Goal: Task Accomplishment & Management: Complete application form

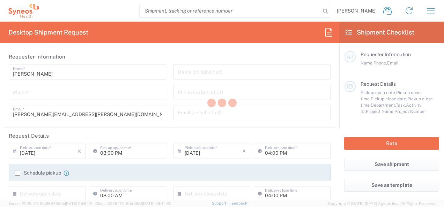
type input "3243"
type input "[GEOGRAPHIC_DATA]"
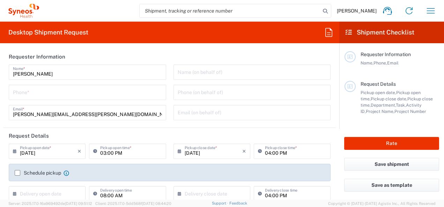
type input "INC Research Clin Svcs [GEOGRAPHIC_DATA]"
click at [103, 95] on input "tel" at bounding box center [87, 92] width 149 height 12
type input "3313411383"
type input "3243 DEPARTMENTAL EXPENSE"
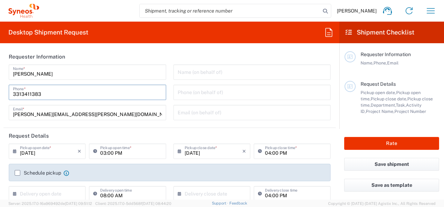
type input "Home"
type input "3313411383"
type input "Residential/Home"
type input "Syneos Health"
type input "Via Gustavo Baz 309 edificio A1 Piso 1"
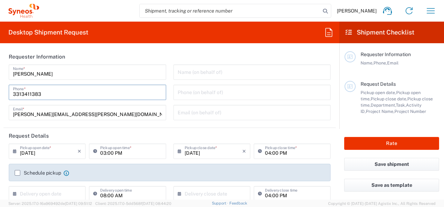
type input "Colonia Industrial de Loma- Tlalnepantla de Baz, Centrum Park"
type input "Tlalnepantla"
type input "Mexico State"
type input "Mexico"
type input "54060"
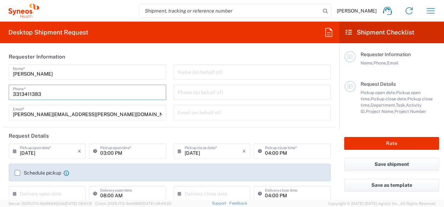
type input "Luis Aguilar"
type input "5565990091"
type input "luis.aguilarperez@syneoshealth.com"
type input "Business (General)"
type input "KIN030716VB2"
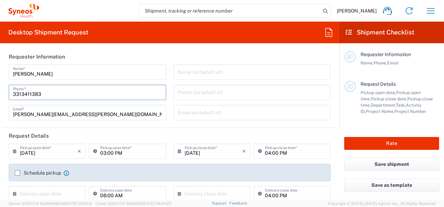
type input "Envelope"
type input "1"
type input "24.13"
type input "31.75"
type input "0.64"
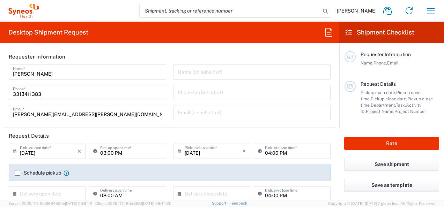
type input "cm"
type input "0.45"
type input "kgs"
click at [96, 136] on header "Request Details" at bounding box center [169, 136] width 332 height 16
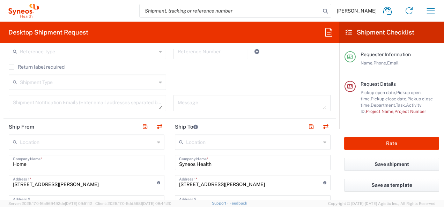
scroll to position [244, 0]
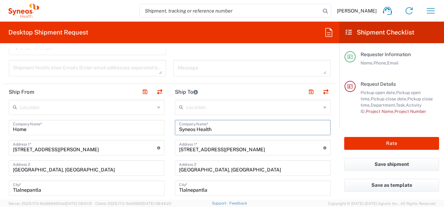
drag, startPoint x: 177, startPoint y: 129, endPoint x: 217, endPoint y: 128, distance: 40.1
click at [217, 128] on input "Syneos Health" at bounding box center [252, 127] width 147 height 12
click at [96, 130] on input "Home" at bounding box center [86, 127] width 147 height 12
click at [0, 122] on form "Requester Information Nancy Padilla Name * 3313411383 Phone * nancy.padilla@syn…" at bounding box center [169, 124] width 339 height 151
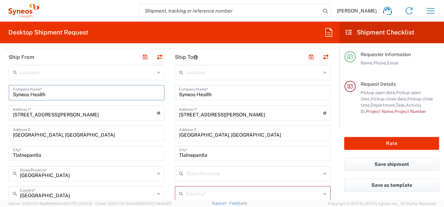
type input "Syneos Health"
click at [179, 92] on input "Syneos Health" at bounding box center [252, 92] width 147 height 12
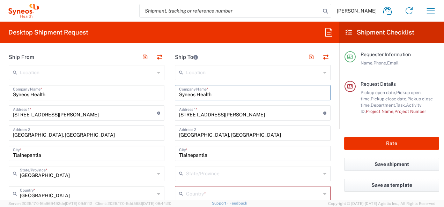
drag, startPoint x: 178, startPoint y: 92, endPoint x: 222, endPoint y: 92, distance: 44.0
click at [222, 92] on input "Syneos Health" at bounding box center [252, 92] width 147 height 12
type input "Home"
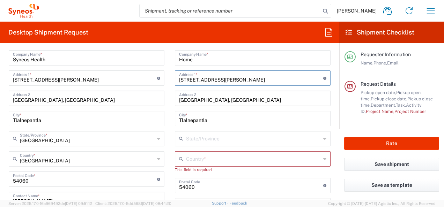
click at [188, 80] on input "Via Gustavo Baz 309 edificio A1 Piso 1" at bounding box center [251, 78] width 144 height 12
drag, startPoint x: 176, startPoint y: 78, endPoint x: 269, endPoint y: 78, distance: 93.2
click at [269, 78] on input "Via Gustavo Baz 309 edificio A1 Piso 1" at bounding box center [251, 78] width 144 height 12
type input "Av. Adamar 1742, Coto 9 Alcatraces, Casa 24"
click at [216, 102] on input "Colonia Industrial de Loma- Tlalnepantla de Baz, Centrum Park" at bounding box center [252, 98] width 147 height 12
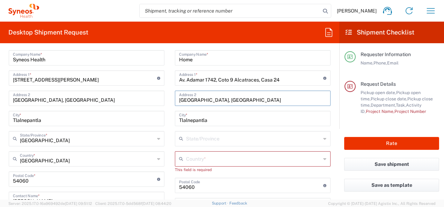
click at [179, 99] on input "Colonia Industrial de Loma- Tlalnepantla de Baz, Centrum Park" at bounding box center [252, 98] width 147 height 12
drag, startPoint x: 175, startPoint y: 99, endPoint x: 321, endPoint y: 102, distance: 145.5
click at [321, 102] on div "Colonia Industrial de Loma- Tlalnepantla de Baz, Centrum Park Address 2" at bounding box center [253, 98] width 156 height 15
drag, startPoint x: 317, startPoint y: 102, endPoint x: 151, endPoint y: 100, distance: 166.1
click at [151, 100] on div "Ship From Location Addison Whitney LLC-Morrisvile NC US Barcelona-Syneos Health…" at bounding box center [169, 180] width 332 height 332
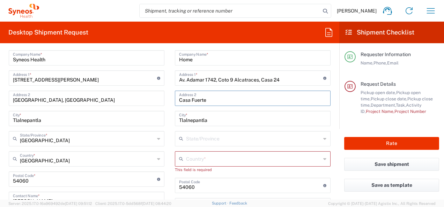
type input "Casa Fuerte"
click at [194, 119] on input "Tlalnepantla" at bounding box center [252, 118] width 147 height 12
drag, startPoint x: 212, startPoint y: 121, endPoint x: 173, endPoint y: 121, distance: 39.1
click at [175, 121] on div "Tlalnepantla City *" at bounding box center [253, 118] width 156 height 15
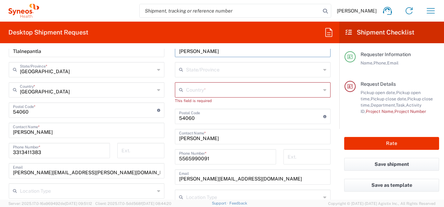
scroll to position [384, 0]
type input "Tlajomulco de Zuñiga"
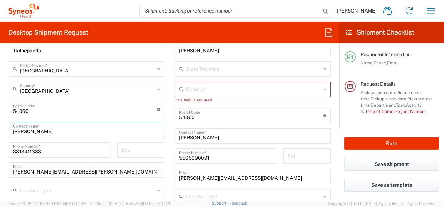
drag, startPoint x: 50, startPoint y: 130, endPoint x: 9, endPoint y: 130, distance: 41.2
click at [9, 130] on div "Nancy Padilla Contact Name *" at bounding box center [87, 129] width 156 height 15
type input "Maria del Carme Figueroa"
drag, startPoint x: 45, startPoint y: 149, endPoint x: 7, endPoint y: 146, distance: 37.8
click at [7, 146] on div "3313411383 Phone Number *" at bounding box center [59, 152] width 109 height 20
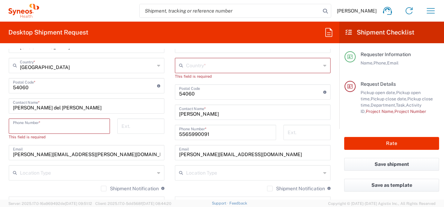
scroll to position [419, 0]
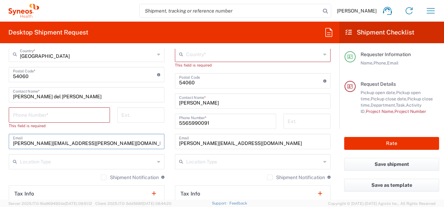
drag, startPoint x: 92, startPoint y: 142, endPoint x: 6, endPoint y: 143, distance: 85.8
click at [6, 143] on main "Location Addison Whitney LLC-Morrisvile NC US Barcelona-Syneos Health BioSector…" at bounding box center [86, 85] width 166 height 320
drag, startPoint x: 247, startPoint y: 140, endPoint x: 266, endPoint y: 142, distance: 18.6
click at [248, 140] on input "luis.aguilarperez@syneoshealth.com" at bounding box center [252, 141] width 147 height 12
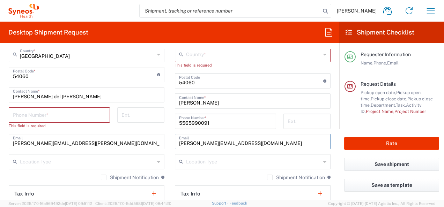
drag, startPoint x: 266, startPoint y: 142, endPoint x: 228, endPoint y: 143, distance: 37.7
click at [171, 144] on main "Location Addison Whitney LLC-Morrisvile NC US Barcelona-Syneos Health BioSector…" at bounding box center [253, 74] width 166 height 299
paste input "nancy.padilla"
type input "nancy.padilla@syneoshealth.com"
click at [111, 149] on div "Location Addison Whitney LLC-Morrisvile NC US Barcelona-Syneos Health BioSector…" at bounding box center [87, 85] width 156 height 320
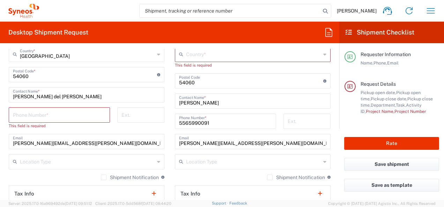
click at [104, 142] on input "nancy.padilla@syneoshealth.com" at bounding box center [86, 141] width 147 height 12
drag, startPoint x: 98, startPoint y: 143, endPoint x: -1, endPoint y: 139, distance: 99.9
click at [0, 139] on html "Nancy Padilla Home Shipment estimator Shipment tracking Desktop shipment reques…" at bounding box center [222, 103] width 444 height 207
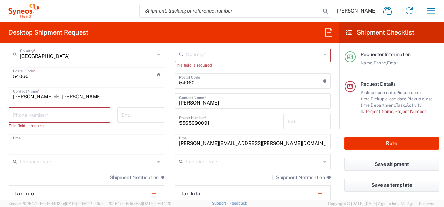
drag, startPoint x: 43, startPoint y: 142, endPoint x: 22, endPoint y: 146, distance: 20.5
click at [43, 142] on input "text" at bounding box center [86, 141] width 147 height 12
paste input "mariadelcarmen.figueroa@syneoshealth.com"
type input "mariadelcarmen.figueroa@syneoshealth.com"
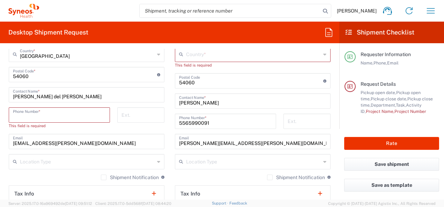
click at [64, 114] on input "tel" at bounding box center [59, 115] width 93 height 12
paste input "525573165253"
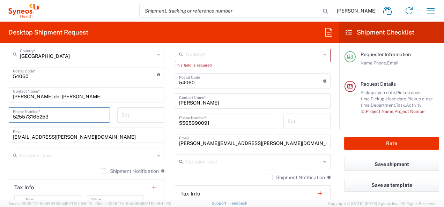
type input "525573165253"
drag, startPoint x: 208, startPoint y: 104, endPoint x: 171, endPoint y: 99, distance: 37.4
click at [171, 99] on main "Location Addison Whitney LLC-Morrisvile NC US Barcelona-Syneos Health BioSector…" at bounding box center [253, 74] width 166 height 299
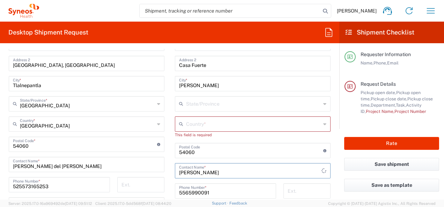
type input "Nancy PAdilla"
click at [202, 105] on input "text" at bounding box center [253, 103] width 135 height 12
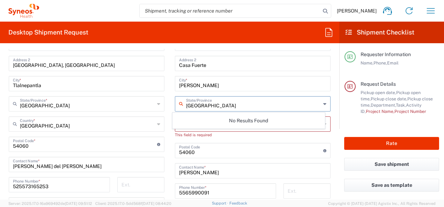
type input "Jalisco"
drag, startPoint x: 176, startPoint y: 137, endPoint x: 183, endPoint y: 129, distance: 9.9
click at [176, 137] on div "This field is required" at bounding box center [253, 135] width 156 height 6
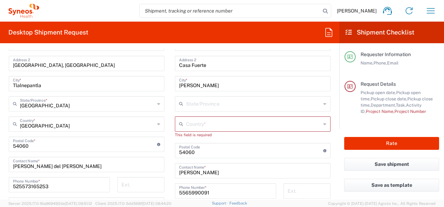
click at [187, 127] on input "text" at bounding box center [253, 124] width 135 height 12
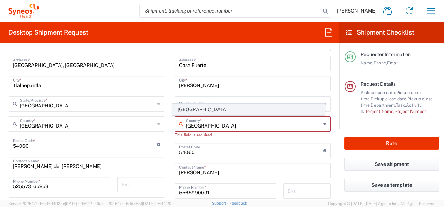
type input "Mexico"
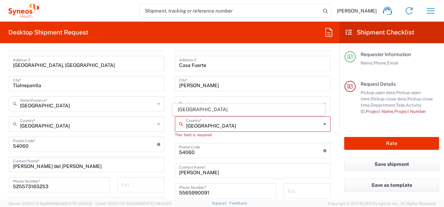
drag, startPoint x: 180, startPoint y: 110, endPoint x: 195, endPoint y: 108, distance: 14.7
click at [180, 110] on span "Mexico" at bounding box center [248, 109] width 151 height 11
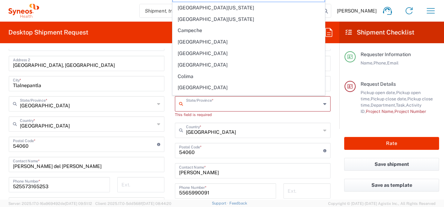
click at [199, 104] on input "text" at bounding box center [253, 103] width 135 height 12
type input "Jalisco"
type input "Black Belt"
click at [183, 39] on span "Chiapas" at bounding box center [248, 42] width 151 height 11
click at [184, 37] on agx-form-header "Desktop Shipment Request" at bounding box center [169, 33] width 339 height 22
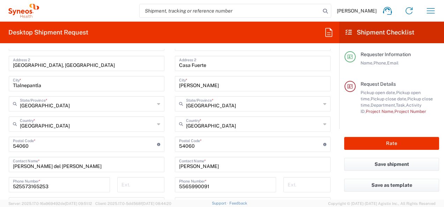
click at [202, 103] on input "Chiapas" at bounding box center [253, 103] width 135 height 12
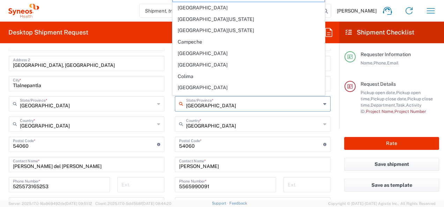
drag, startPoint x: 203, startPoint y: 104, endPoint x: 154, endPoint y: 103, distance: 49.9
click at [154, 103] on div "Ship From Location Addison Whitney LLC-Morrisvile NC US Barcelona-Syneos Health…" at bounding box center [169, 145] width 332 height 332
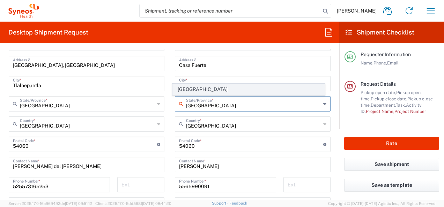
type input "Jalisco"
click at [181, 89] on span "Jalisco" at bounding box center [248, 89] width 151 height 11
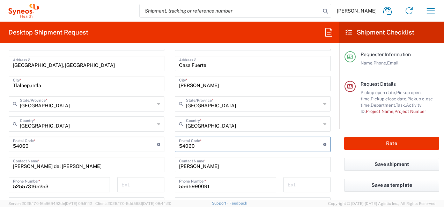
drag, startPoint x: 177, startPoint y: 143, endPoint x: 203, endPoint y: 143, distance: 26.5
click at [203, 143] on input "undefined" at bounding box center [251, 144] width 144 height 12
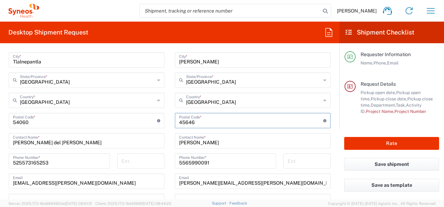
scroll to position [384, 0]
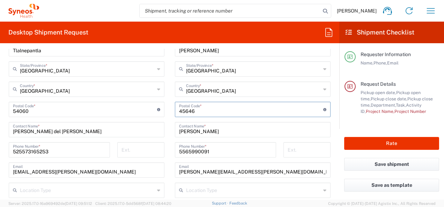
type input "45646"
click at [239, 152] on input "5565990091" at bounding box center [225, 149] width 93 height 12
drag, startPoint x: 236, startPoint y: 152, endPoint x: 147, endPoint y: 155, distance: 88.7
click at [147, 155] on div "Ship From Location Addison Whitney LLC-Morrisvile NC US Barcelona-Syneos Health…" at bounding box center [169, 111] width 332 height 332
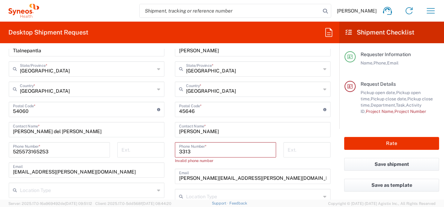
click at [179, 152] on input "3313" at bounding box center [225, 149] width 93 height 12
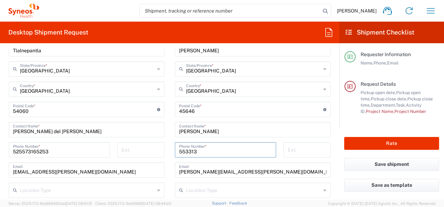
click at [201, 152] on input "553313" at bounding box center [225, 149] width 93 height 12
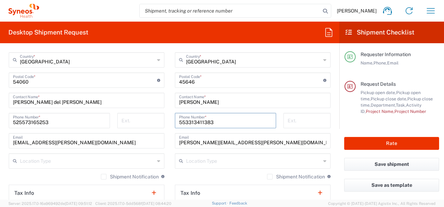
scroll to position [419, 0]
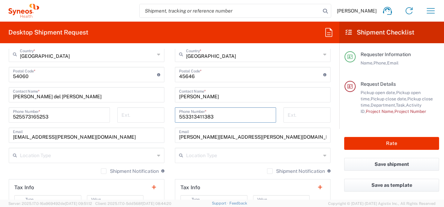
click at [182, 114] on input "553313411383" at bounding box center [225, 115] width 93 height 12
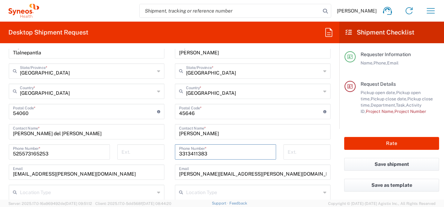
scroll to position [349, 0]
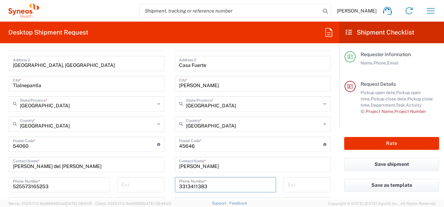
type input "3313411383"
click at [197, 165] on input "Nancy PAdilla" at bounding box center [252, 164] width 147 height 12
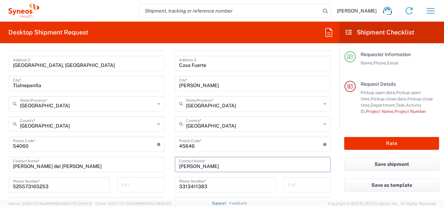
type input "Nancy Padilla"
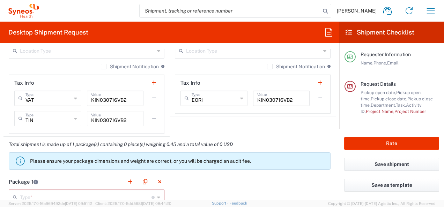
scroll to position [593, 0]
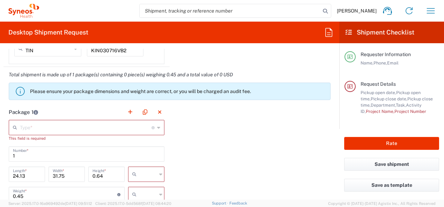
click at [45, 122] on input "text" at bounding box center [86, 127] width 132 height 12
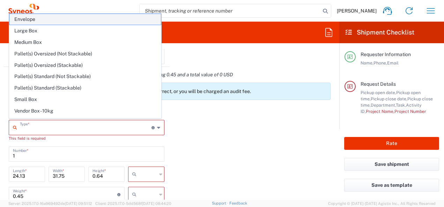
click at [33, 20] on span "Envelope" at bounding box center [84, 19] width 151 height 11
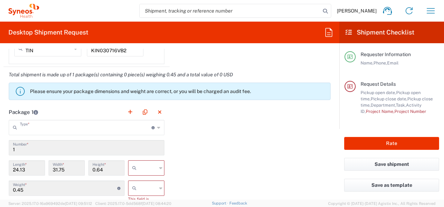
type input "Envelope"
type input "9.5"
type input "12.5"
type input "0.25"
type input "in"
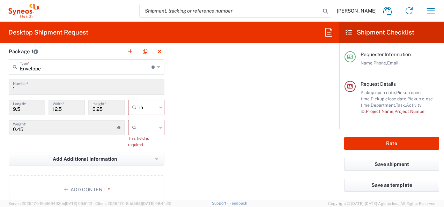
scroll to position [663, 0]
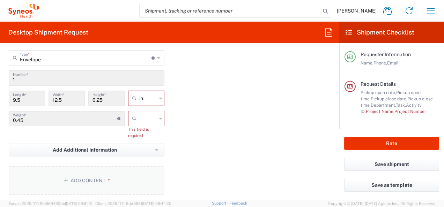
click at [85, 176] on button "Add Content *" at bounding box center [87, 180] width 156 height 29
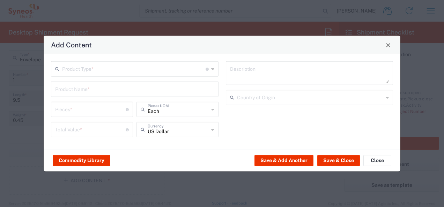
click at [78, 70] on input "text" at bounding box center [133, 68] width 143 height 12
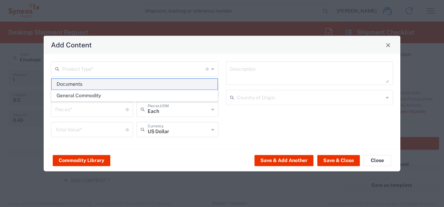
click at [74, 85] on span "Documents" at bounding box center [135, 84] width 166 height 11
type input "Documents"
type input "1"
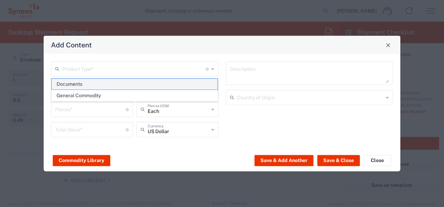
type textarea "Documents"
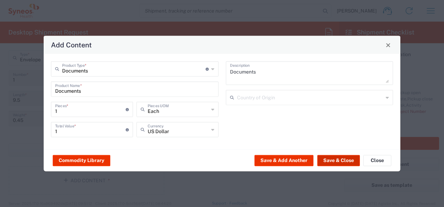
click at [330, 163] on button "Save & Close" at bounding box center [338, 160] width 43 height 11
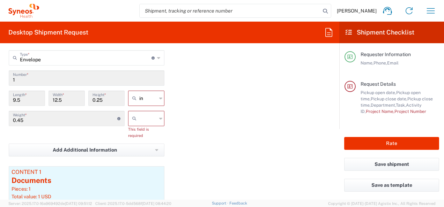
click at [147, 122] on input "text" at bounding box center [147, 118] width 17 height 11
click at [141, 133] on span "kgs" at bounding box center [144, 132] width 34 height 11
type input "kgs"
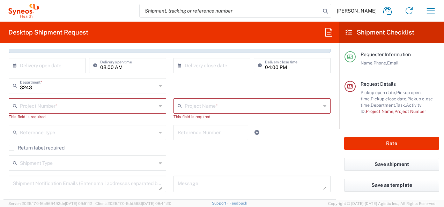
scroll to position [140, 0]
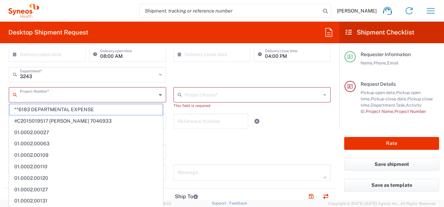
click at [47, 98] on input "text" at bounding box center [88, 94] width 136 height 12
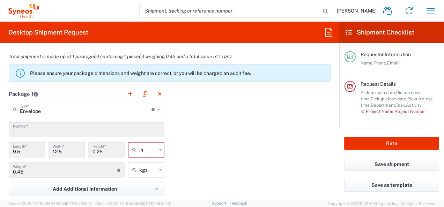
scroll to position [663, 0]
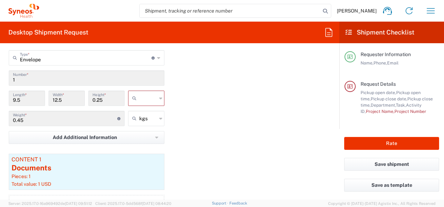
click at [149, 99] on input "text" at bounding box center [147, 98] width 17 height 11
click at [139, 120] on span "cm" at bounding box center [144, 123] width 34 height 11
type input "24.13"
type input "31.75"
type input "0.64"
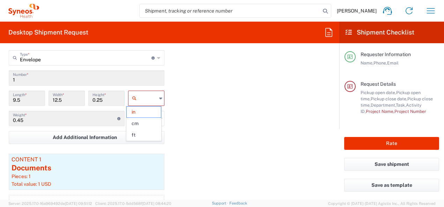
type input "cm"
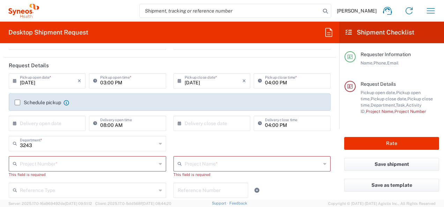
scroll to position [70, 0]
click at [119, 171] on div "Project Number *" at bounding box center [87, 164] width 157 height 15
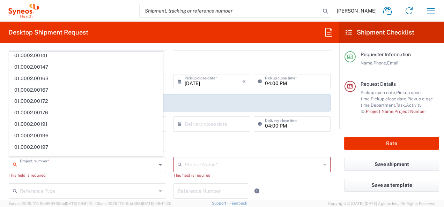
scroll to position [0, 0]
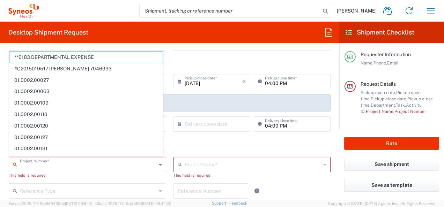
click at [119, 165] on input "text" at bounding box center [88, 164] width 136 height 12
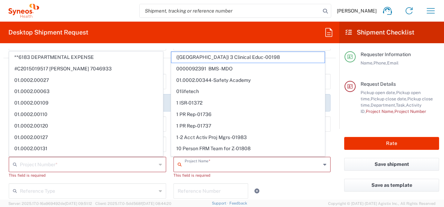
click at [204, 167] on input "text" at bounding box center [253, 164] width 136 height 12
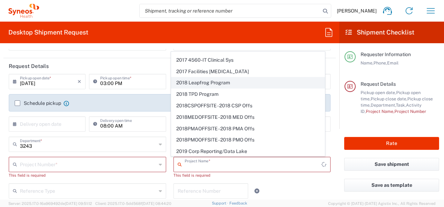
scroll to position [456, 0]
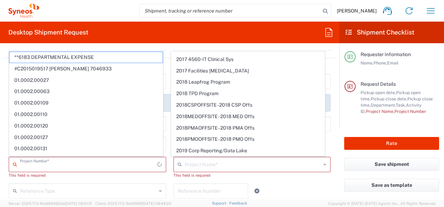
click at [100, 165] on input "text" at bounding box center [88, 164] width 137 height 12
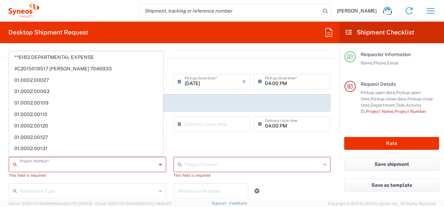
scroll to position [105, 0]
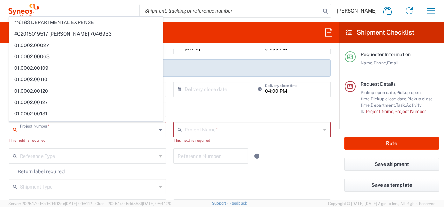
click at [115, 130] on input "text" at bounding box center [88, 129] width 136 height 12
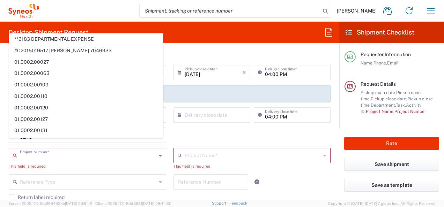
scroll to position [35, 0]
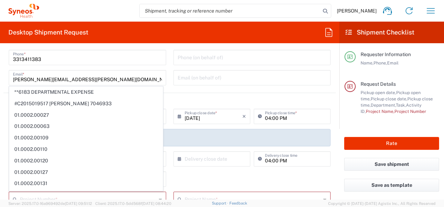
click at [192, 102] on header "Request Details" at bounding box center [169, 101] width 332 height 16
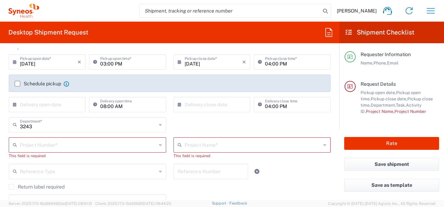
scroll to position [140, 0]
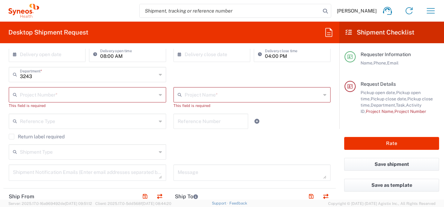
click at [47, 92] on input "text" at bounding box center [88, 94] width 136 height 12
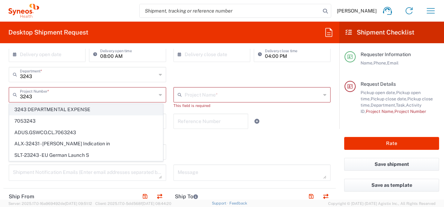
click at [52, 109] on span "3243 DEPARTMENTAL EXPENSE" at bounding box center [85, 109] width 153 height 11
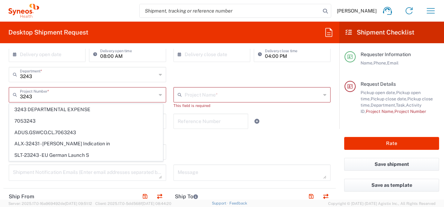
type input "3243 DEPARTMENTAL EXPENSE"
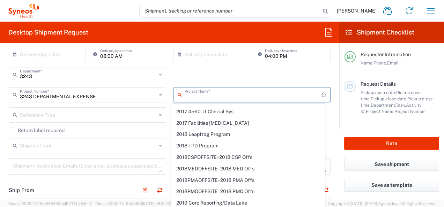
click at [205, 95] on input "text" at bounding box center [253, 94] width 137 height 12
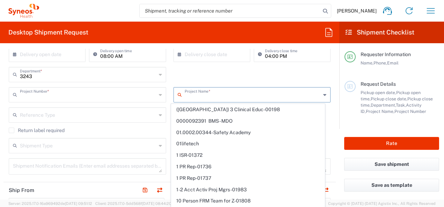
click at [136, 97] on input "text" at bounding box center [88, 94] width 136 height 12
type input "3243 DEPARTMENTAL EXPENSE"
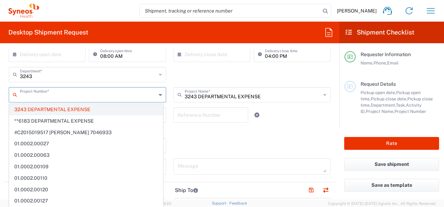
click at [111, 108] on span "3243 DEPARTMENTAL EXPENSE" at bounding box center [85, 109] width 153 height 11
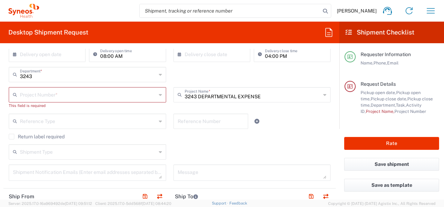
click at [104, 97] on input "text" at bounding box center [88, 94] width 136 height 12
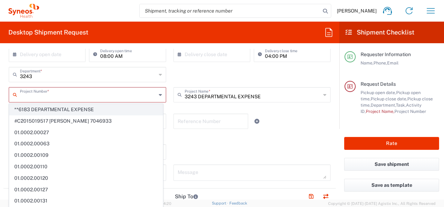
click at [69, 106] on span "**6183 DEPARTMENTAL EXPENSE" at bounding box center [85, 109] width 153 height 11
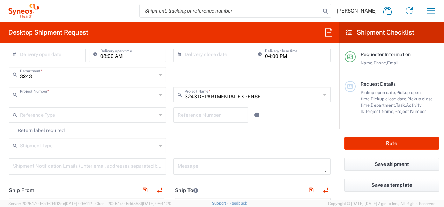
type input "**6183 DEPARTMENTAL EXPENSE"
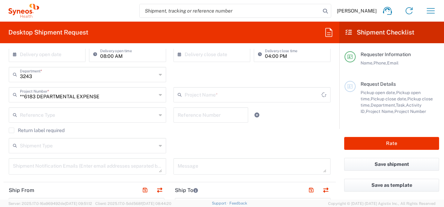
type input "6183"
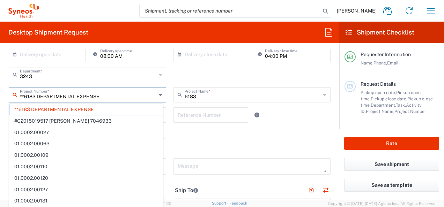
drag, startPoint x: 102, startPoint y: 95, endPoint x: 17, endPoint y: 95, distance: 85.1
click at [17, 95] on div "**6183 DEPARTMENTAL EXPENSE Project Number *" at bounding box center [87, 94] width 157 height 15
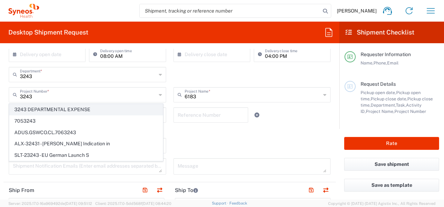
click at [33, 108] on span "3243 DEPARTMENTAL EXPENSE" at bounding box center [85, 109] width 153 height 11
type input "3243 DEPARTMENTAL EXPENSE"
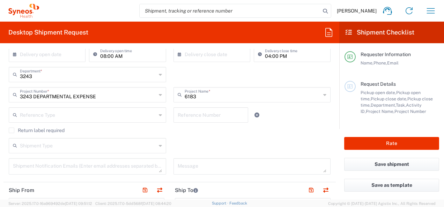
type input "3243 DEPARTMENTAL EXPENSE"
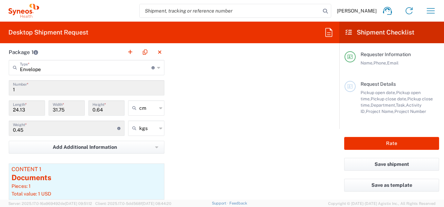
scroll to position [663, 0]
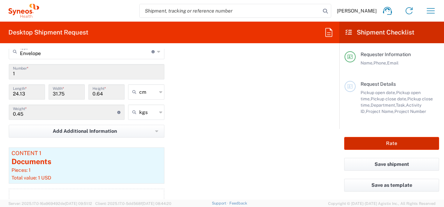
click at [374, 140] on button "Rate" at bounding box center [391, 143] width 95 height 13
type input "3243 DEPARTMENTAL EXPENSE"
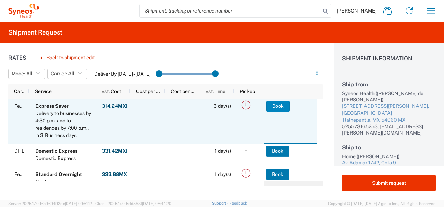
click at [277, 107] on button "Book" at bounding box center [277, 106] width 23 height 11
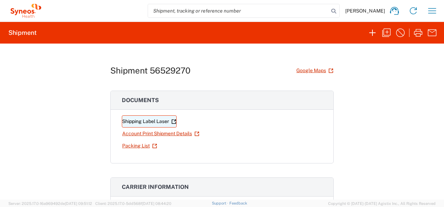
click at [149, 119] on link "Shipping Label Laser" at bounding box center [149, 121] width 55 height 12
click at [149, 72] on h1 "Shipment 56529270" at bounding box center [150, 71] width 80 height 10
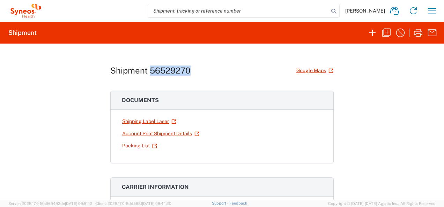
drag, startPoint x: 148, startPoint y: 70, endPoint x: 193, endPoint y: 70, distance: 45.0
click at [193, 70] on div "Shipment 56529270 Google Maps" at bounding box center [221, 71] width 223 height 12
copy h1 "56529270"
click at [200, 8] on input "search" at bounding box center [238, 10] width 181 height 13
paste input "56529270"
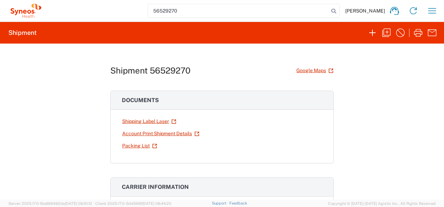
type input "56529270"
